Goal: Task Accomplishment & Management: Complete application form

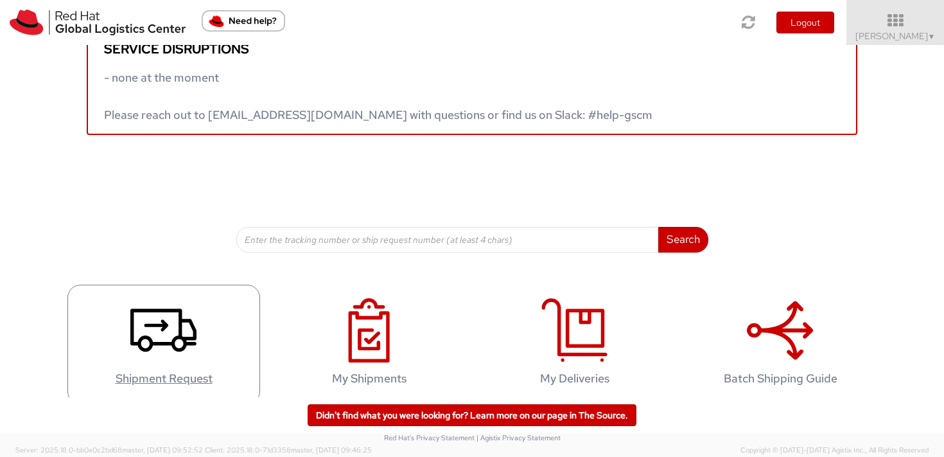
scroll to position [47, 0]
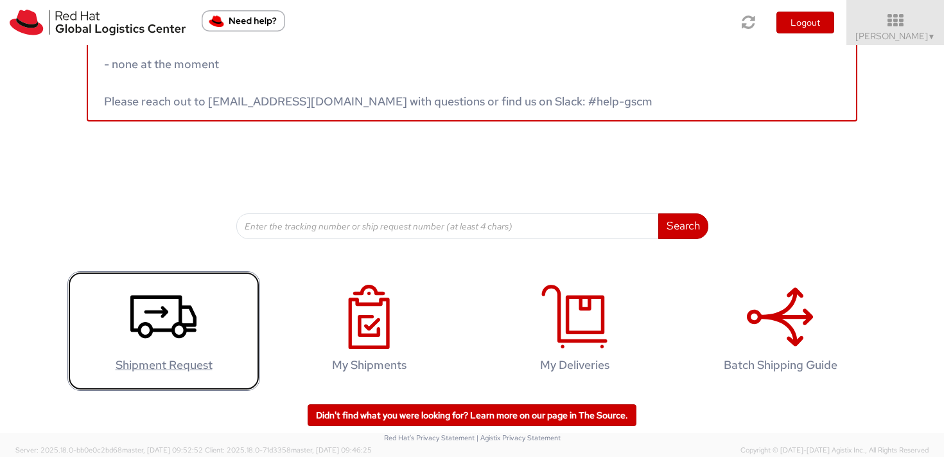
click at [146, 299] on icon at bounding box center [163, 317] width 66 height 64
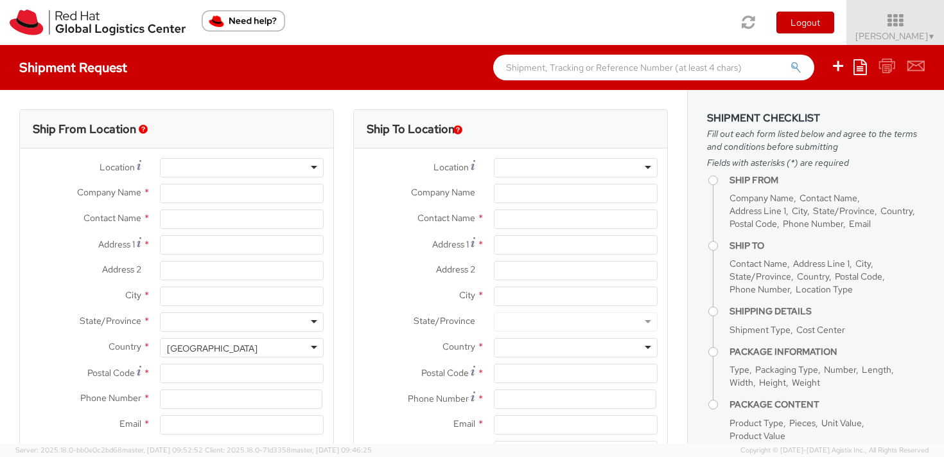
select select
select select "809"
type input "Red Hat Czech s.r.o."
type input "[PERSON_NAME]"
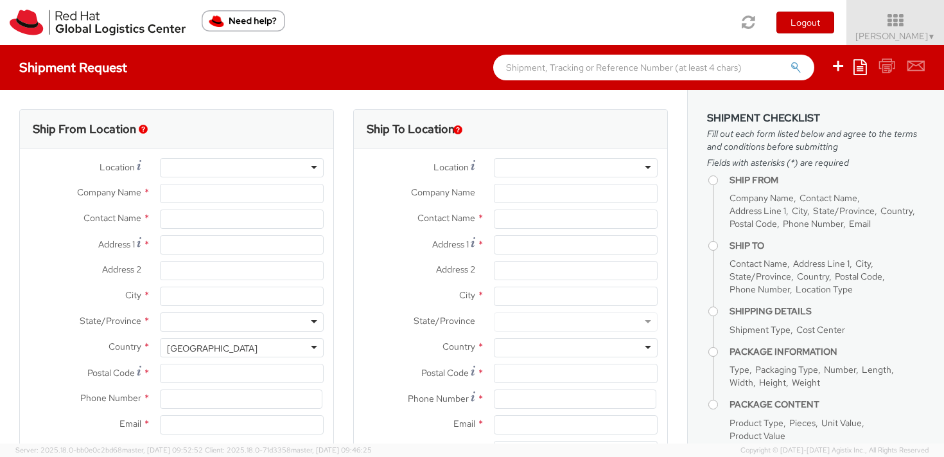
type input "Purkynova 647/111"
type input "[GEOGRAPHIC_DATA]"
type input "621 00"
type input "420 532 294 555"
type input "[EMAIL_ADDRESS][DOMAIN_NAME]"
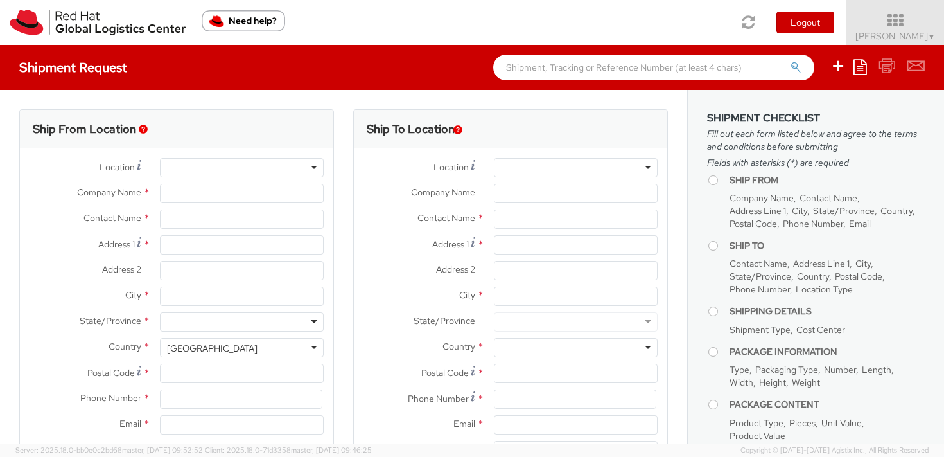
select select "CM"
select select "KGS"
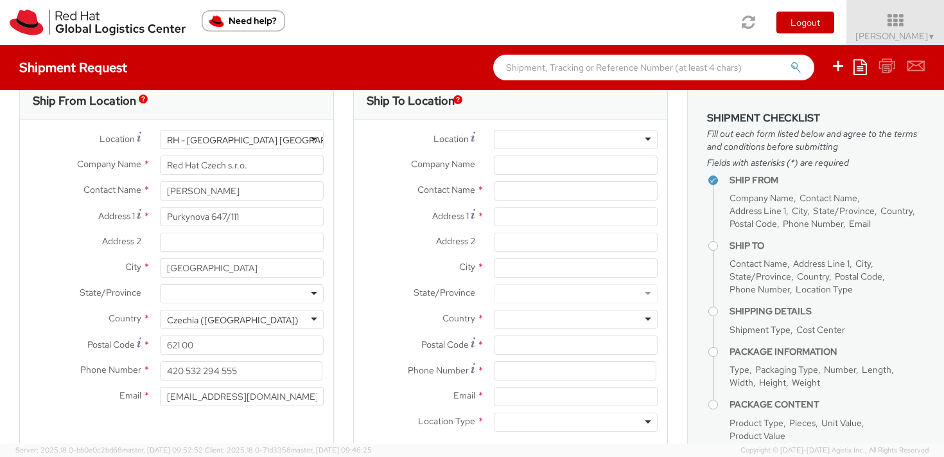
scroll to position [31, 0]
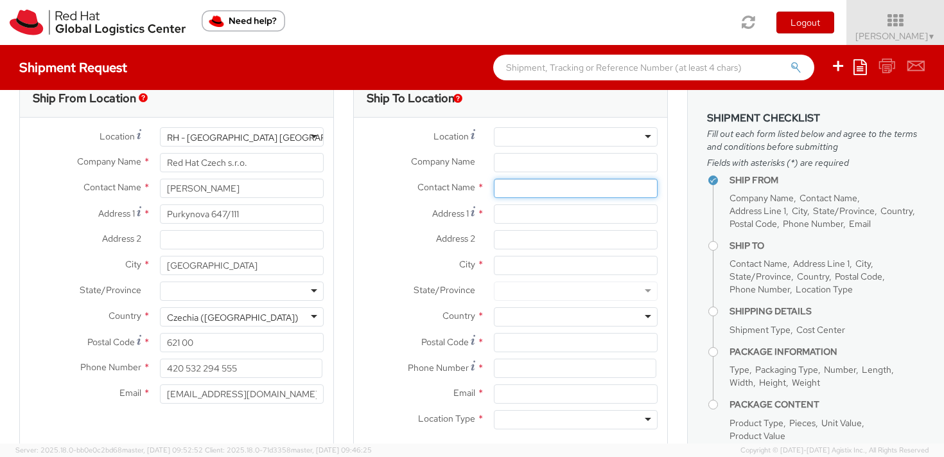
click at [504, 188] on input "text" at bounding box center [576, 188] width 164 height 19
paste input "[PERSON_NAME]"
type input "[PERSON_NAME]"
click at [544, 181] on input "[PERSON_NAME]" at bounding box center [576, 188] width 164 height 19
click at [551, 207] on strong "[PERSON_NAME]" at bounding box center [580, 213] width 75 height 12
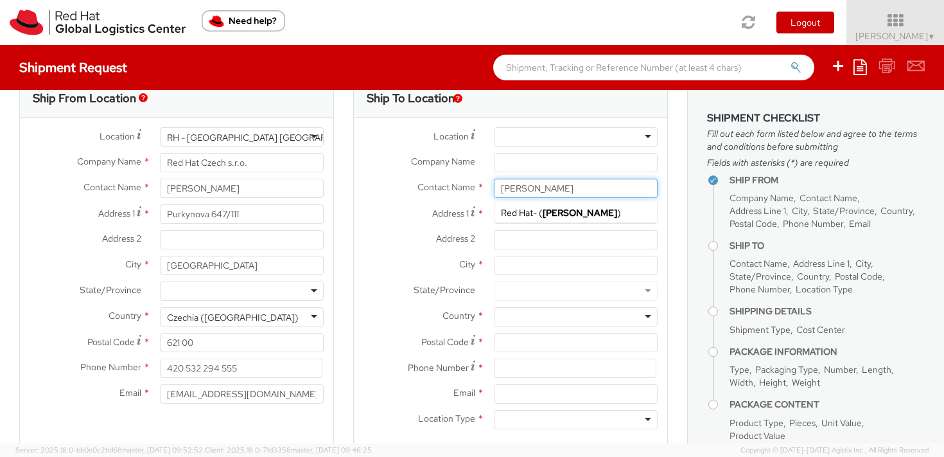
type input "Red Hat"
type input "[EMAIL_ADDRESS][DOMAIN_NAME]"
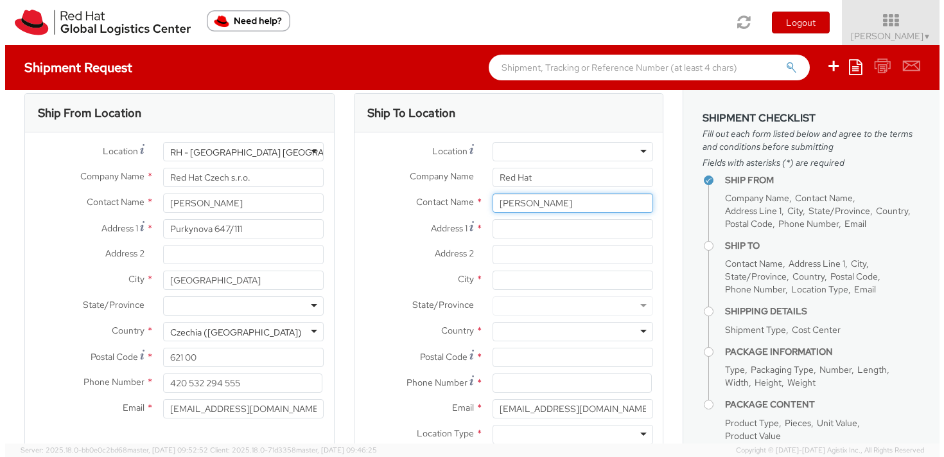
scroll to position [9, 0]
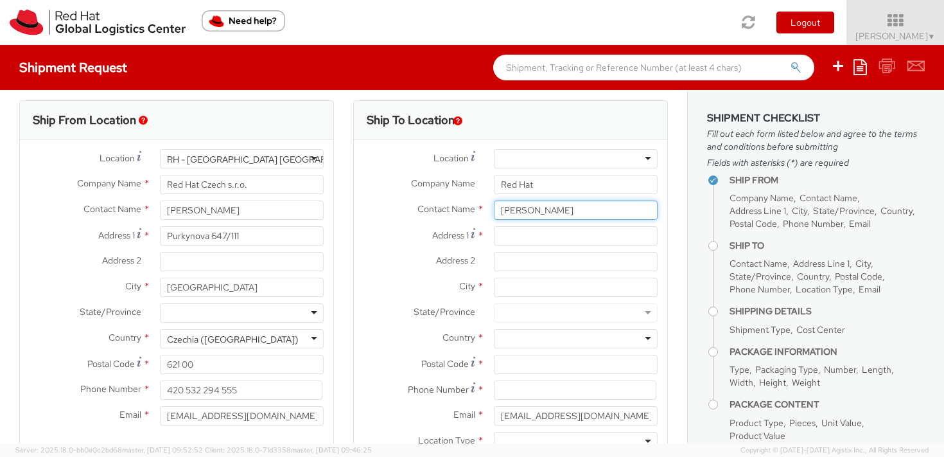
type input "[PERSON_NAME]"
click at [529, 185] on input "Red Hat" at bounding box center [576, 184] width 164 height 19
type input "R"
click at [516, 237] on input "Address 1 *" at bounding box center [576, 235] width 164 height 19
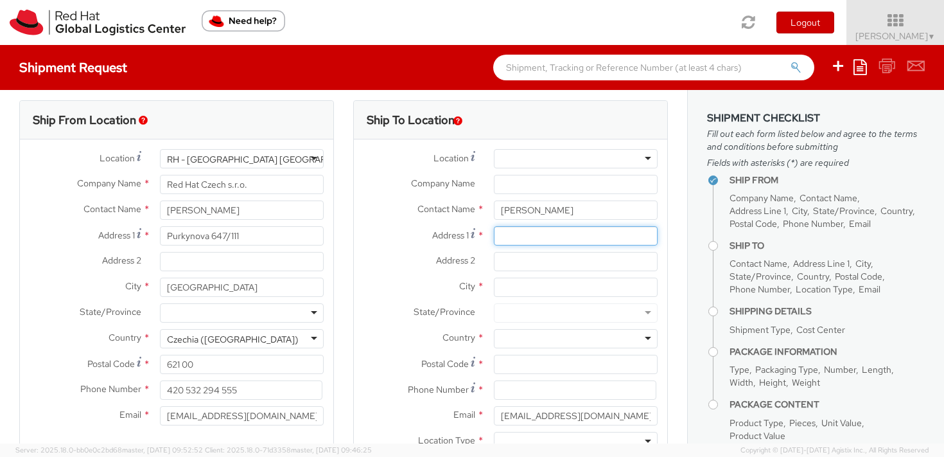
paste input "[PERSON_NAME][STREET_ADDRESS]"
type input "[PERSON_NAME][STREET_ADDRESS]"
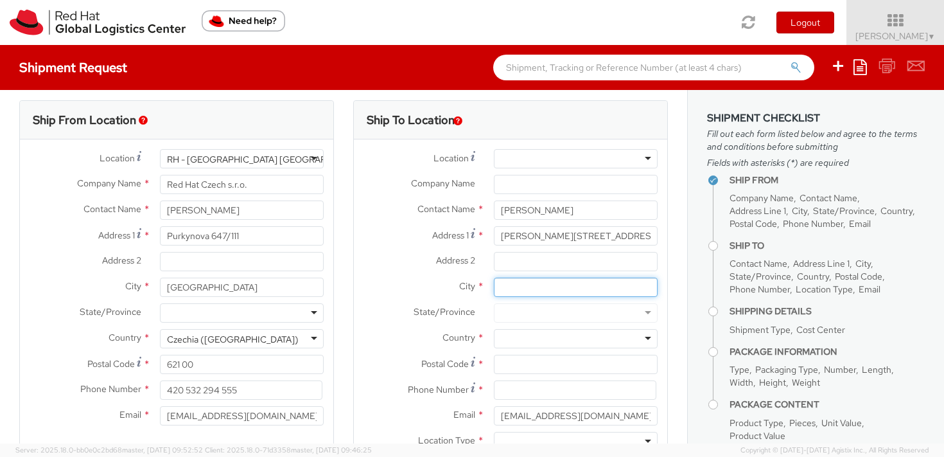
click at [495, 288] on input "City *" at bounding box center [576, 287] width 164 height 19
paste input "[GEOGRAPHIC_DATA]"
type input "[GEOGRAPHIC_DATA]"
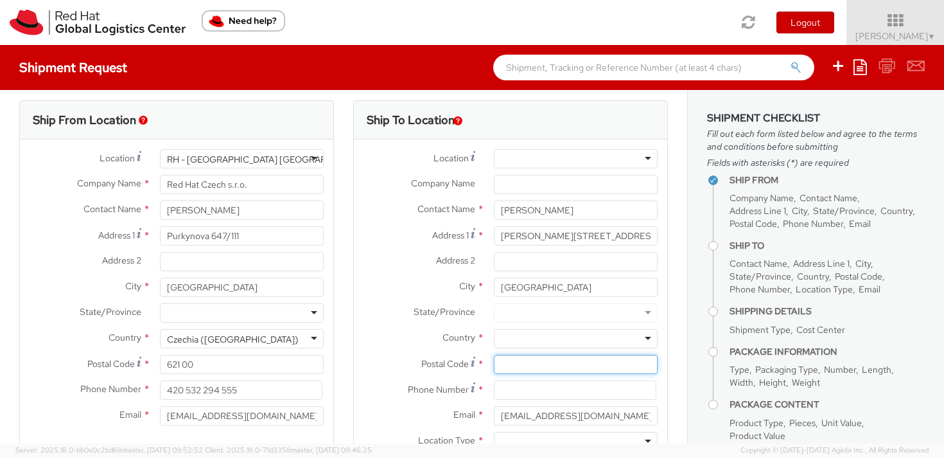
click at [497, 363] on input "Postal Code *" at bounding box center [576, 364] width 164 height 19
paste input "76189"
type input "76189"
click at [497, 337] on div at bounding box center [576, 338] width 164 height 19
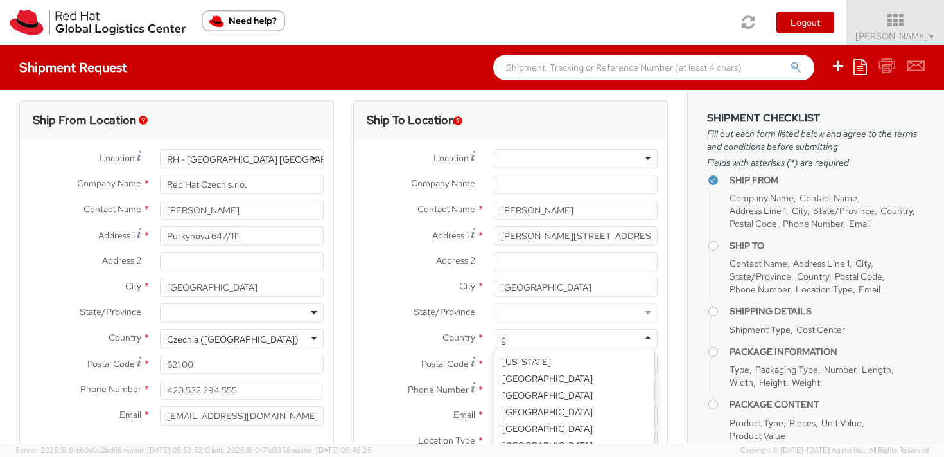
scroll to position [566, 0]
type input "ge"
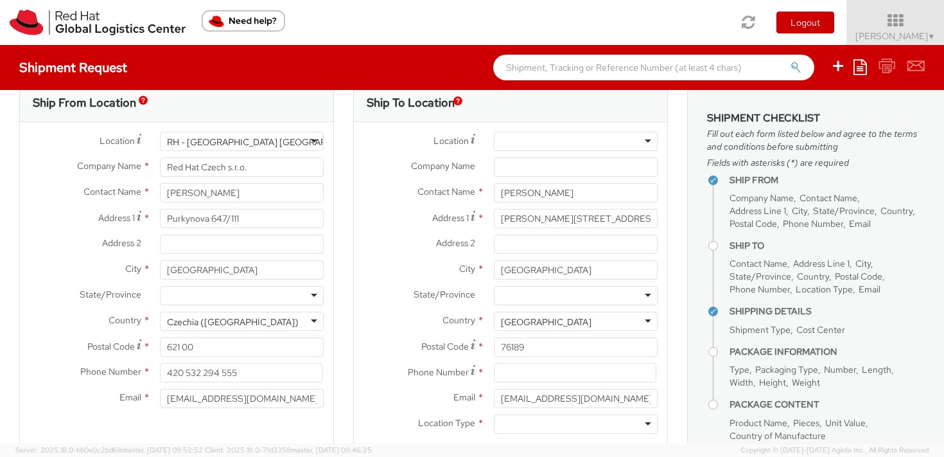
scroll to position [29, 0]
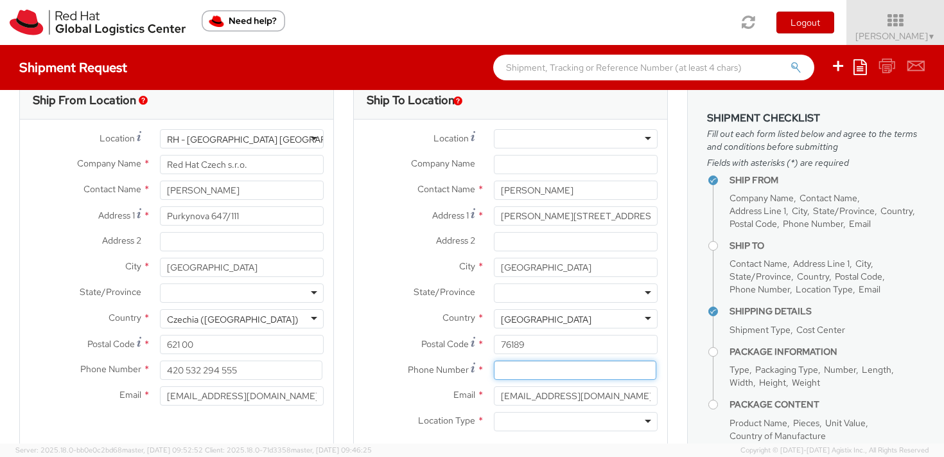
click at [503, 370] on input at bounding box center [575, 369] width 163 height 19
paste input "[PHONE_NUMBER]"
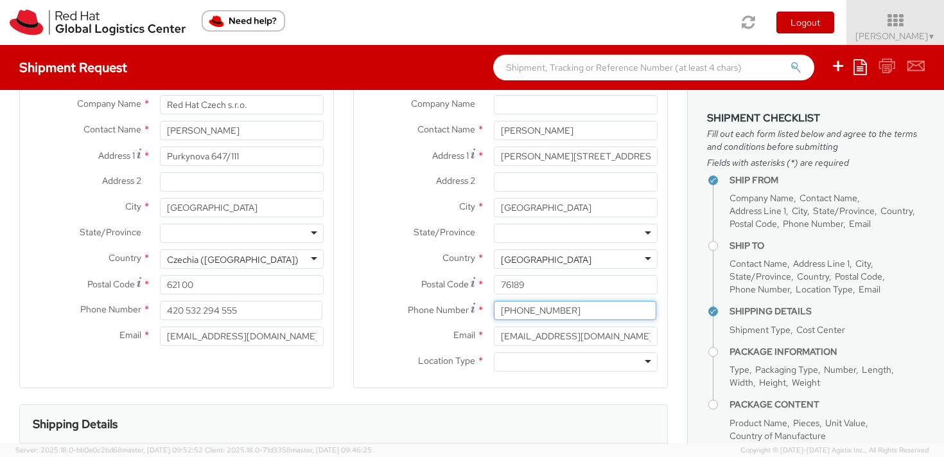
scroll to position [91, 0]
type input "[PHONE_NUMBER]"
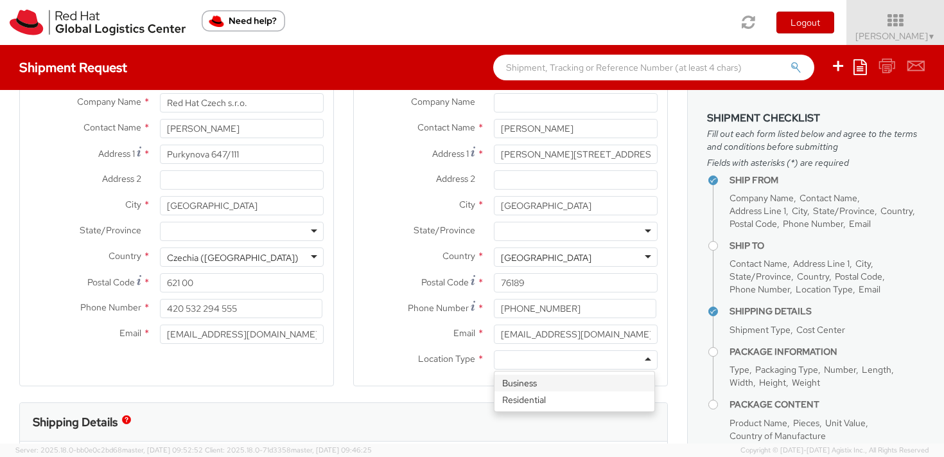
click at [519, 358] on div at bounding box center [576, 359] width 164 height 19
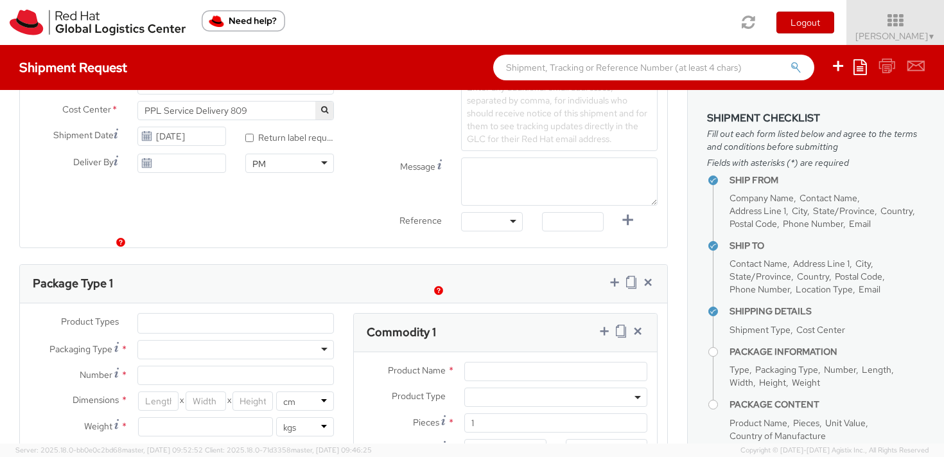
scroll to position [539, 0]
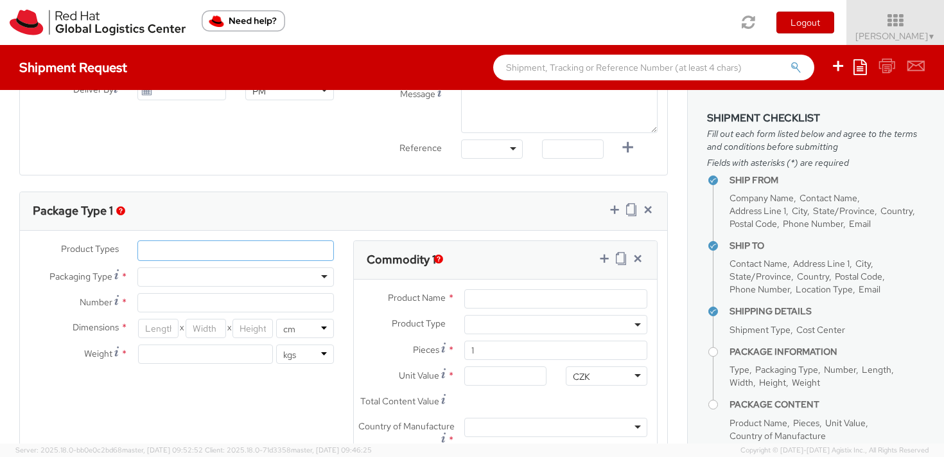
click at [202, 241] on ul at bounding box center [235, 250] width 195 height 19
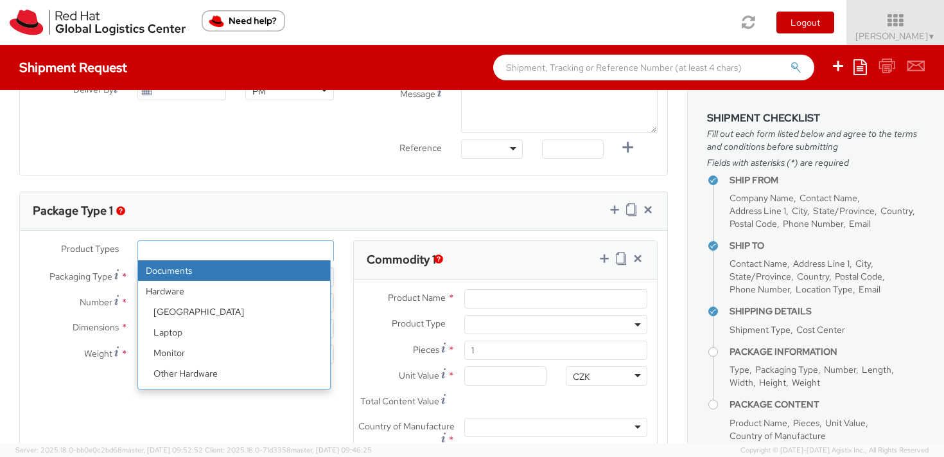
select select "DOCUMENT"
type input "Documents"
select select "DOCUMENT"
type input "1.00"
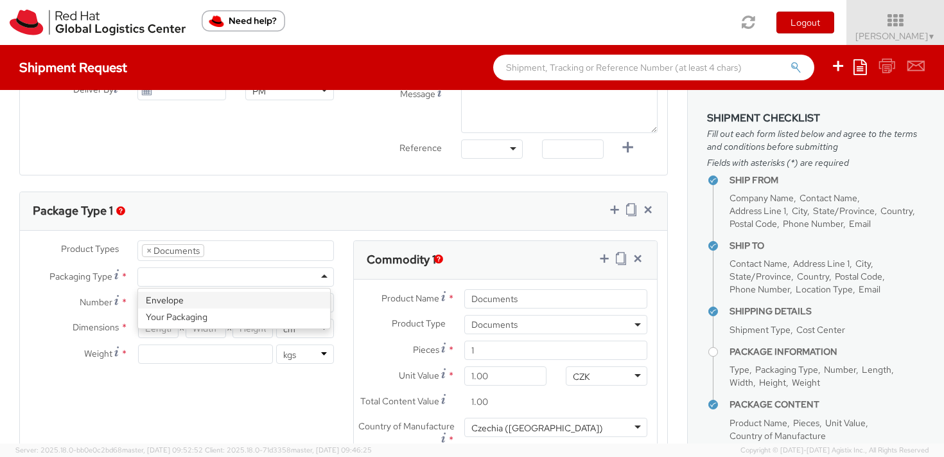
click at [193, 269] on div at bounding box center [235, 276] width 197 height 19
type input "1"
type input "24.13"
type input "31.75"
type input "0.64"
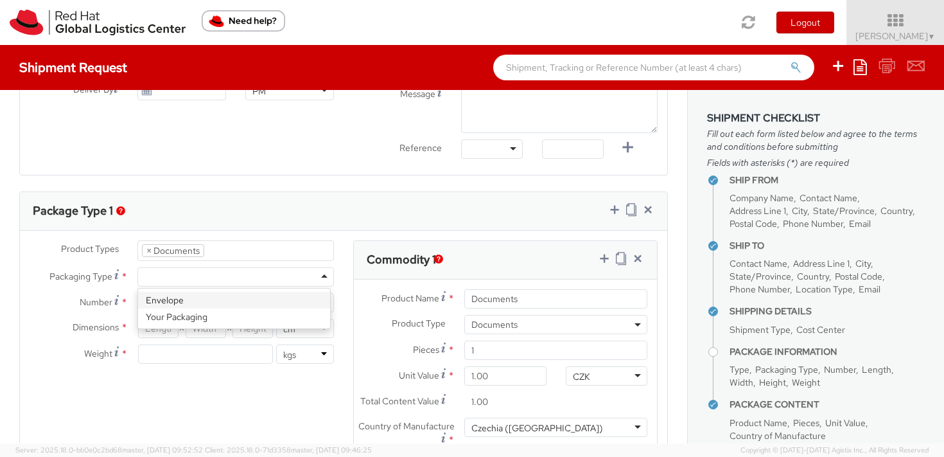
type input "0.5"
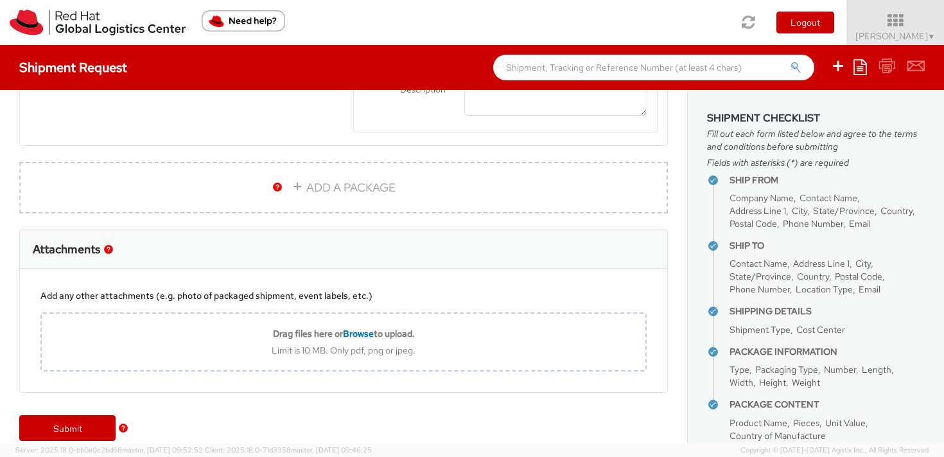
scroll to position [929, 0]
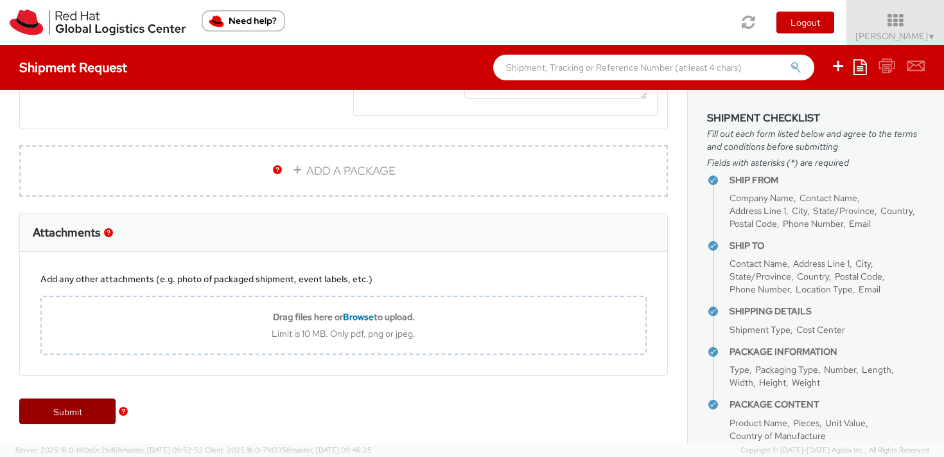
click at [88, 410] on link "Submit" at bounding box center [67, 411] width 96 height 26
type input "[PERSON_NAME]"
